Goal: Information Seeking & Learning: Learn about a topic

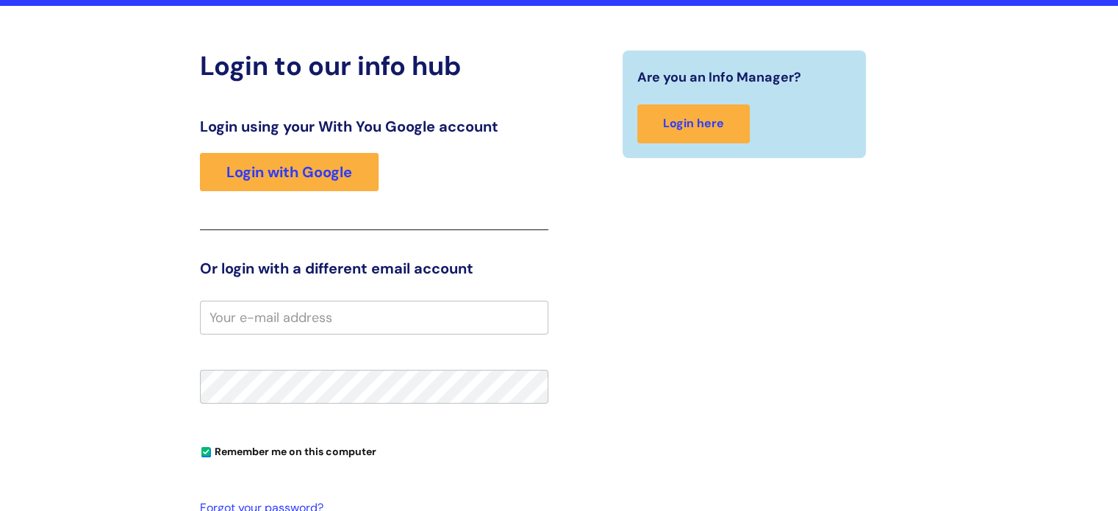
scroll to position [220, 0]
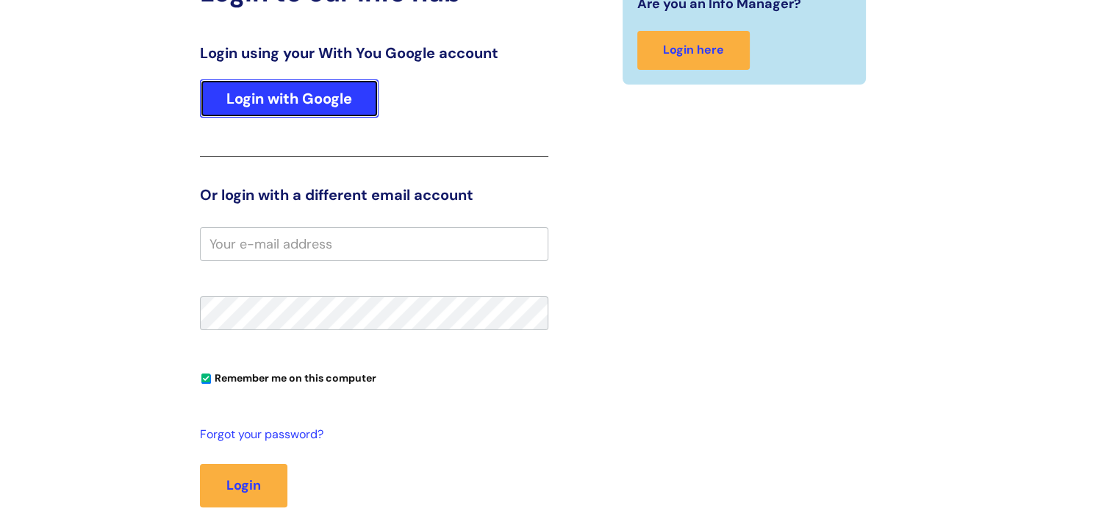
drag, startPoint x: 308, startPoint y: 90, endPoint x: 425, endPoint y: 91, distance: 117.6
click at [308, 90] on link "Login with Google" at bounding box center [289, 98] width 179 height 38
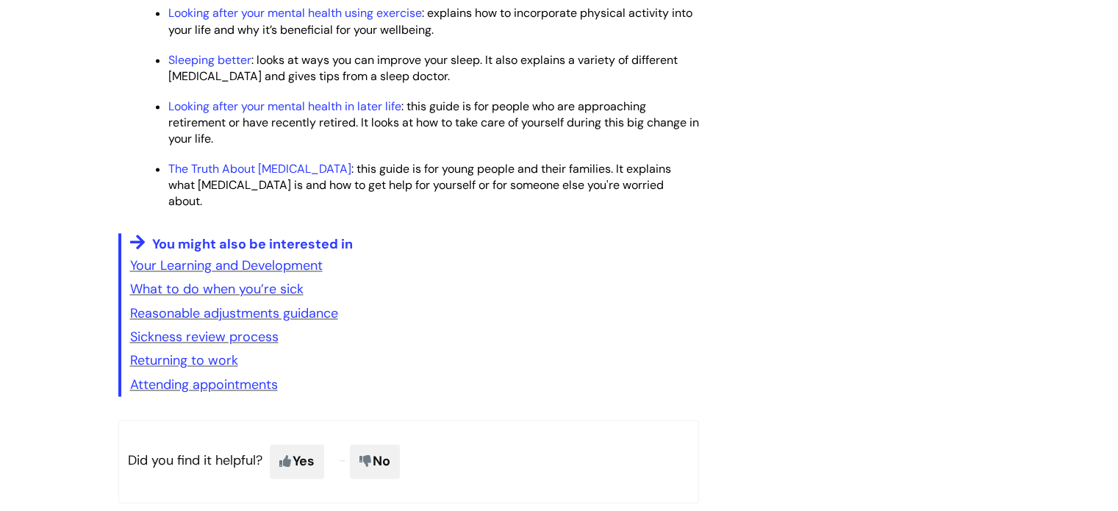
scroll to position [2351, 0]
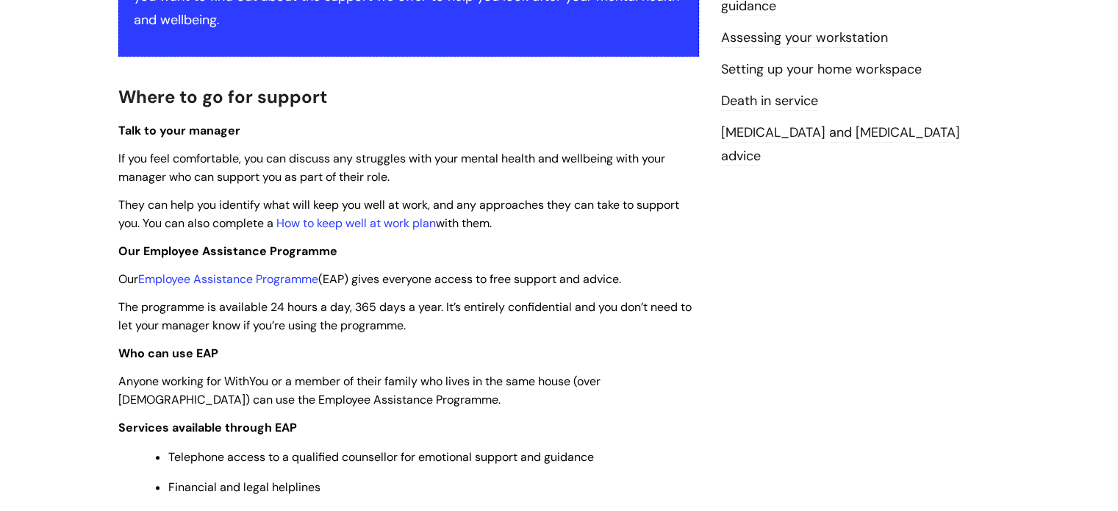
scroll to position [367, 0]
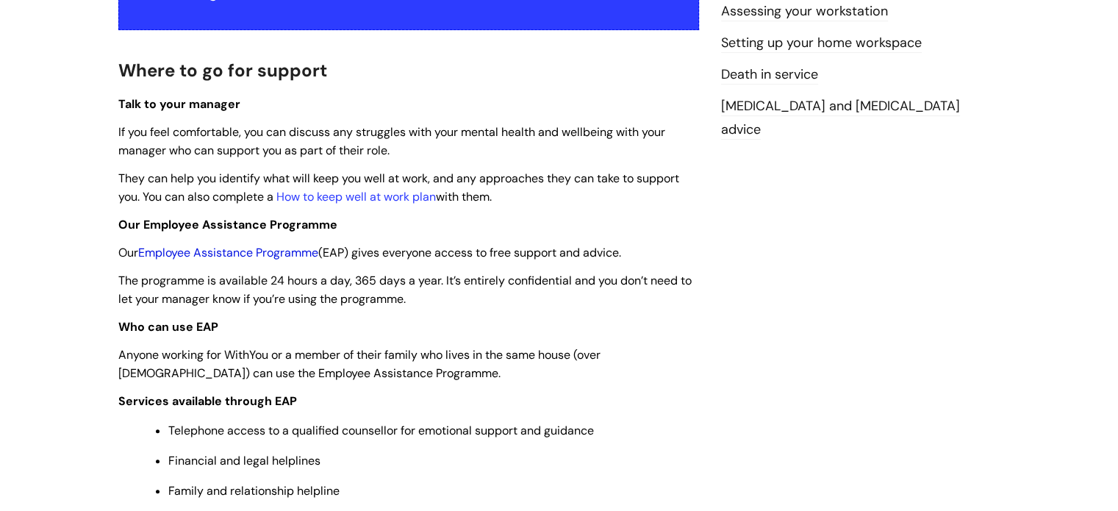
click at [289, 246] on link "Employee Assistance Programme" at bounding box center [228, 252] width 180 height 15
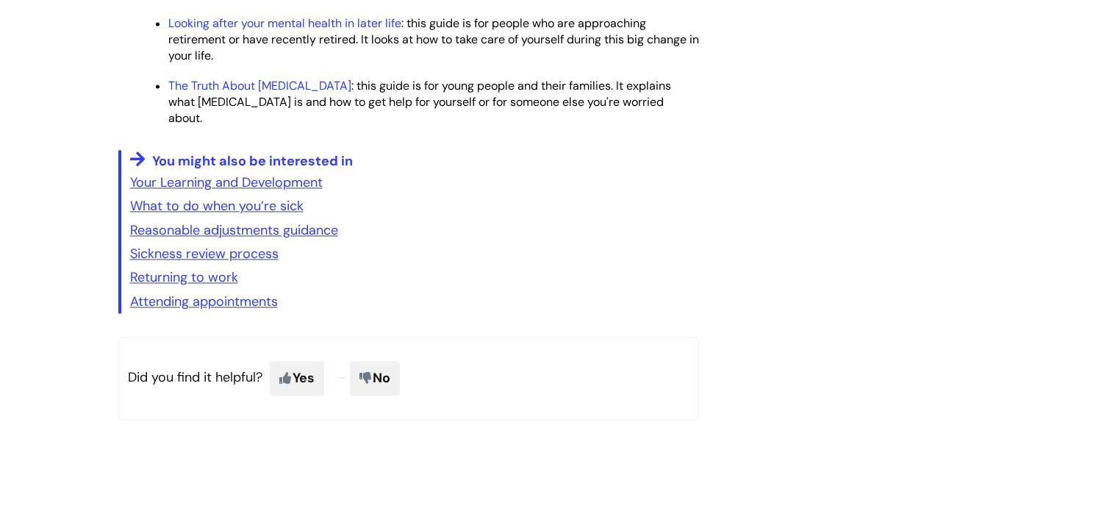
scroll to position [2425, 0]
